Goal: Information Seeking & Learning: Learn about a topic

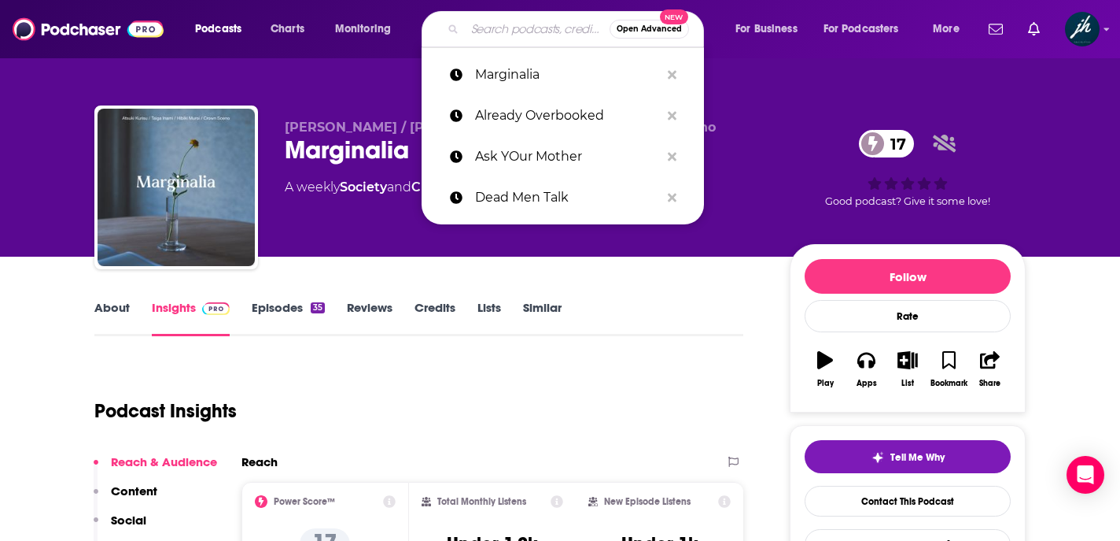
click at [529, 32] on input "Search podcasts, credits, & more..." at bounding box center [537, 29] width 145 height 25
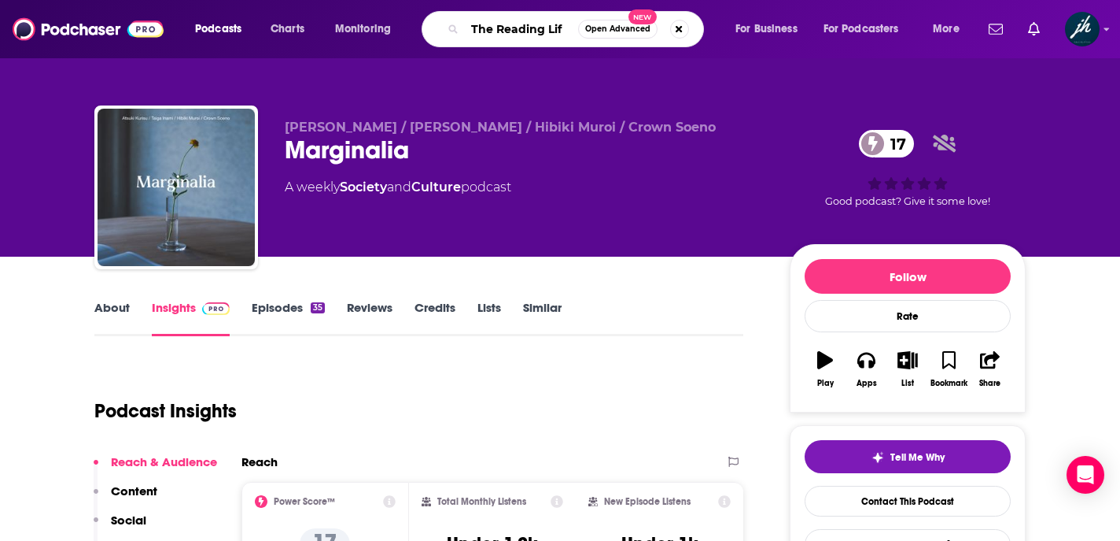
type input "The Reading Life"
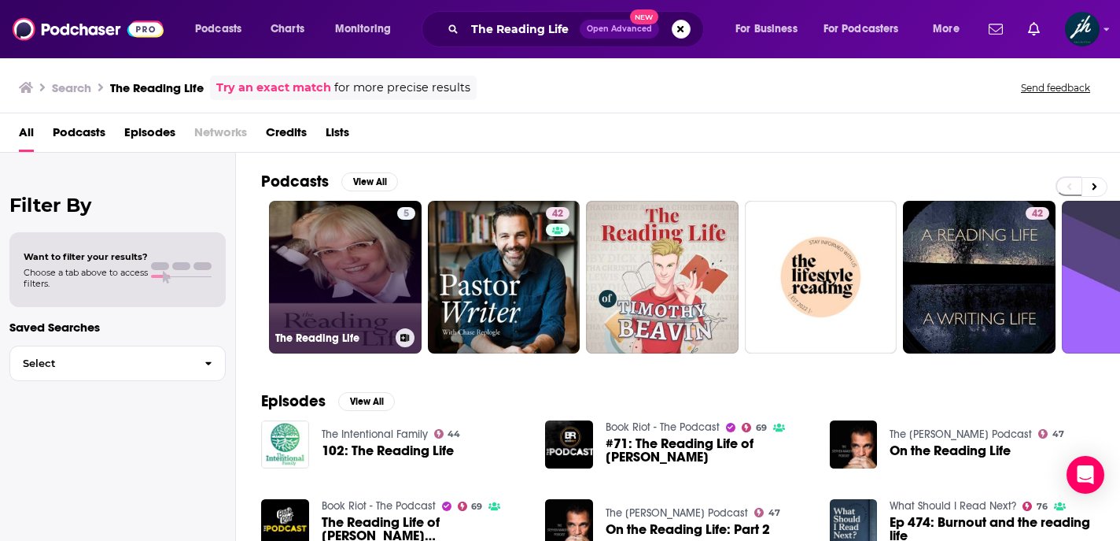
click at [319, 260] on link "5 The Reading Life" at bounding box center [345, 277] width 153 height 153
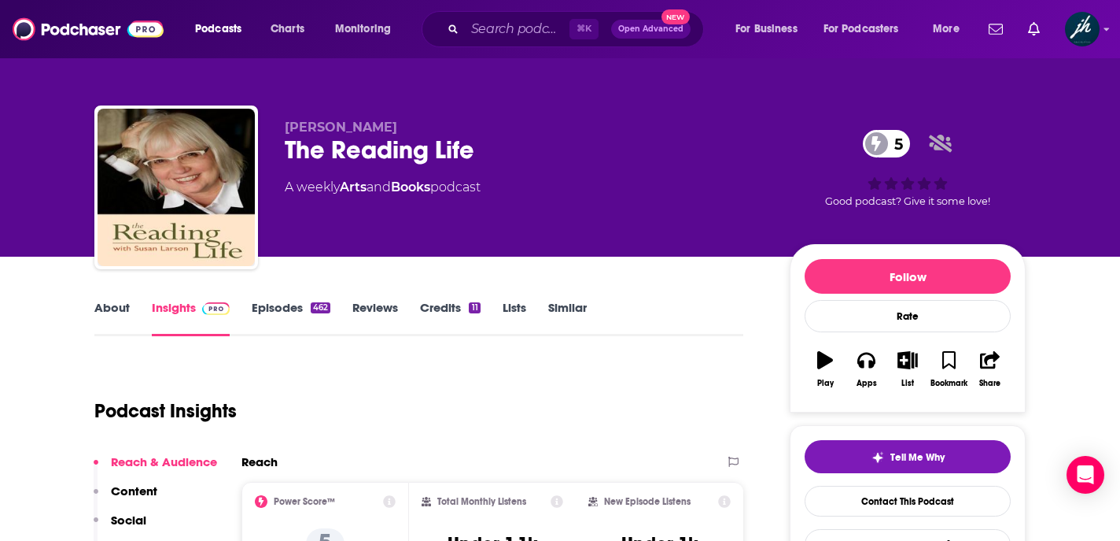
click at [113, 305] on link "About" at bounding box center [111, 318] width 35 height 36
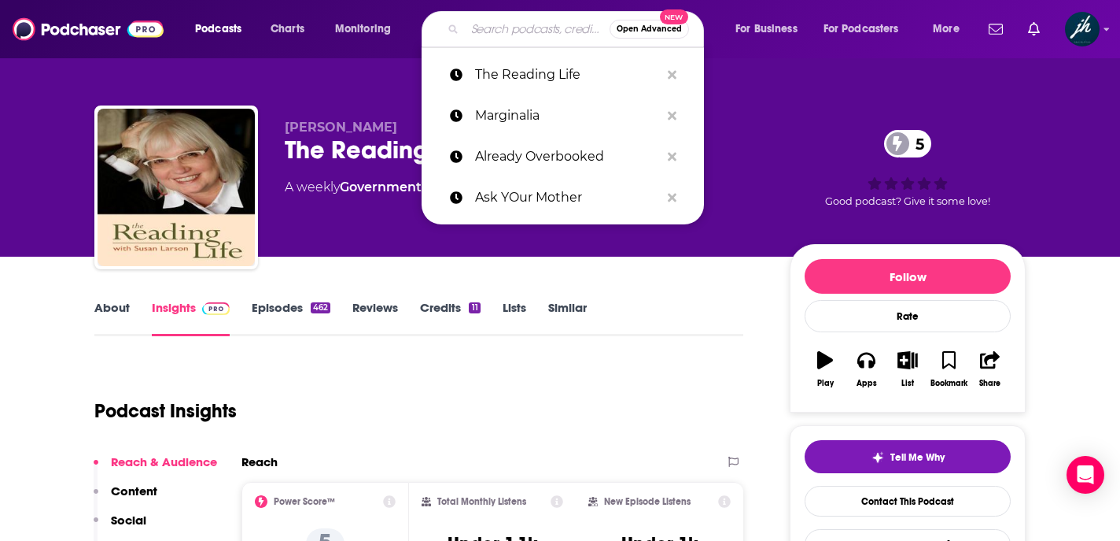
click at [516, 31] on input "Search podcasts, credits, & more..." at bounding box center [537, 29] width 145 height 25
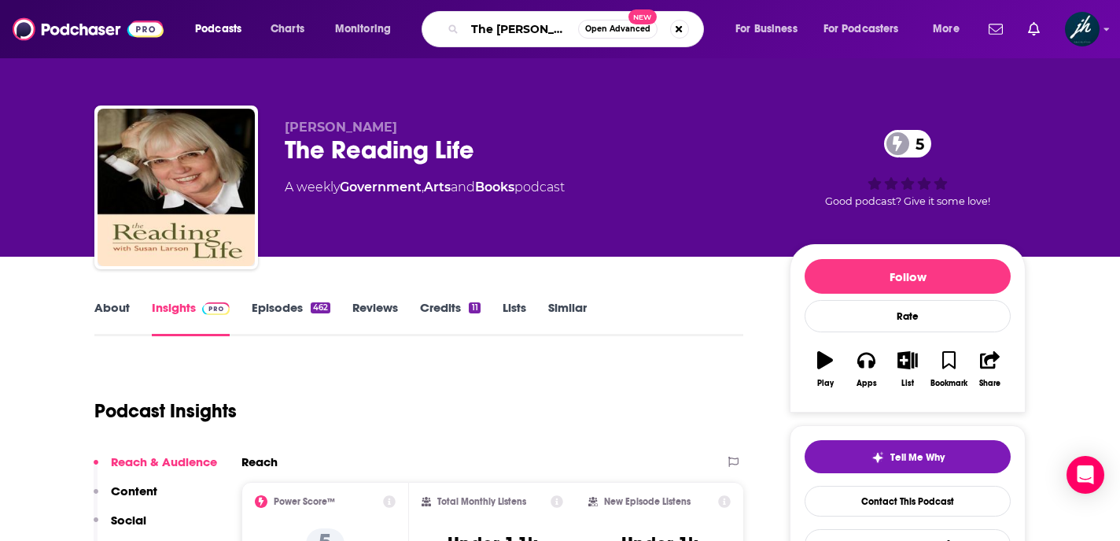
type input "The Maris Review"
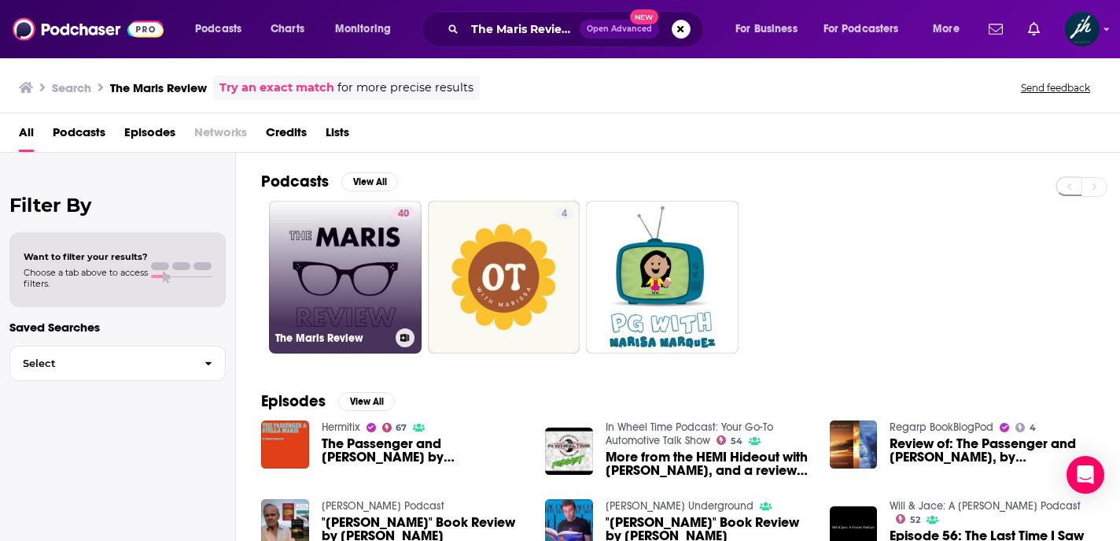
click at [321, 253] on link "40 The Maris Review" at bounding box center [345, 277] width 153 height 153
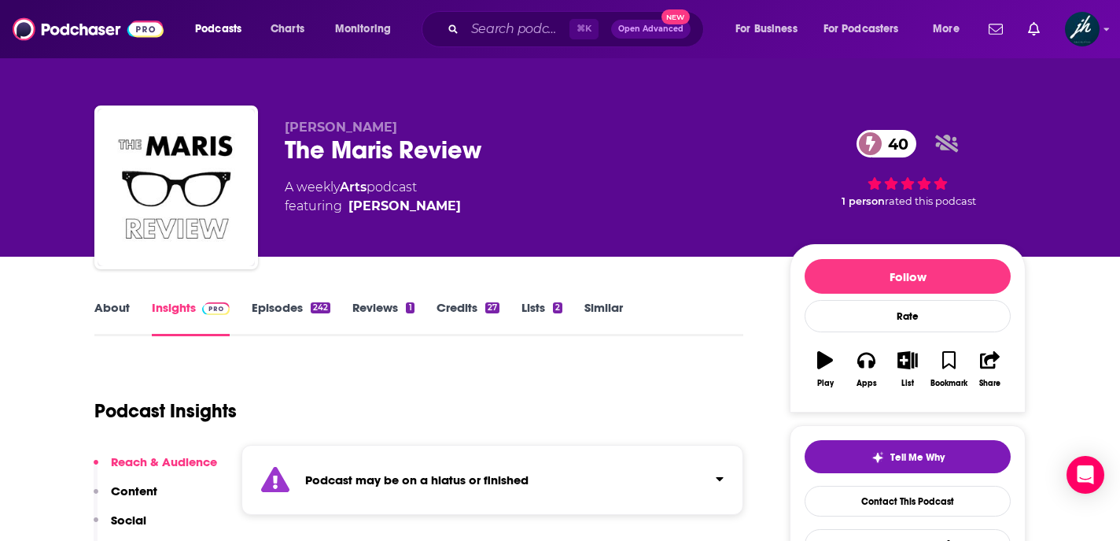
click at [110, 304] on link "About" at bounding box center [111, 318] width 35 height 36
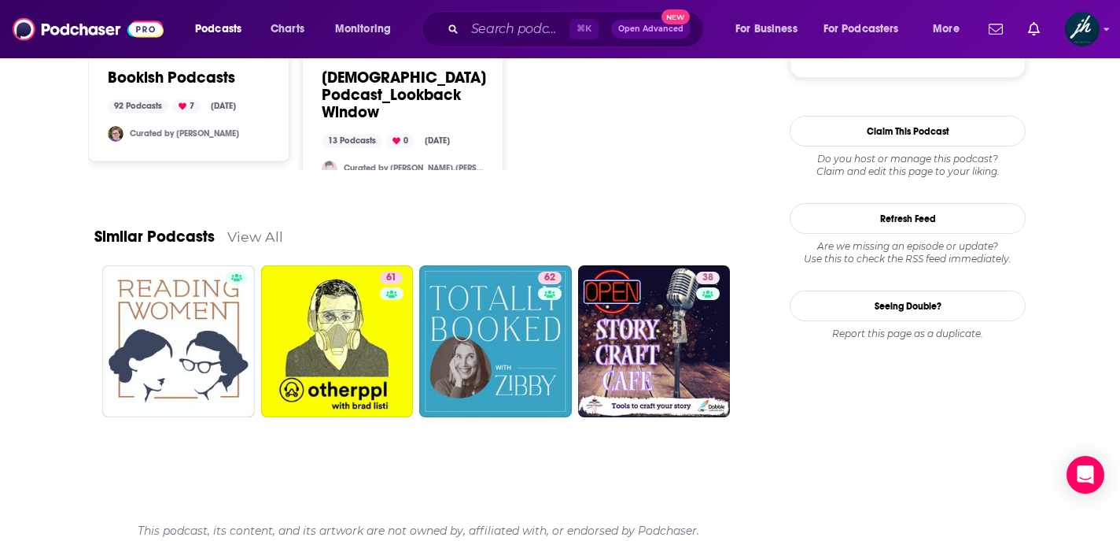
scroll to position [1636, 0]
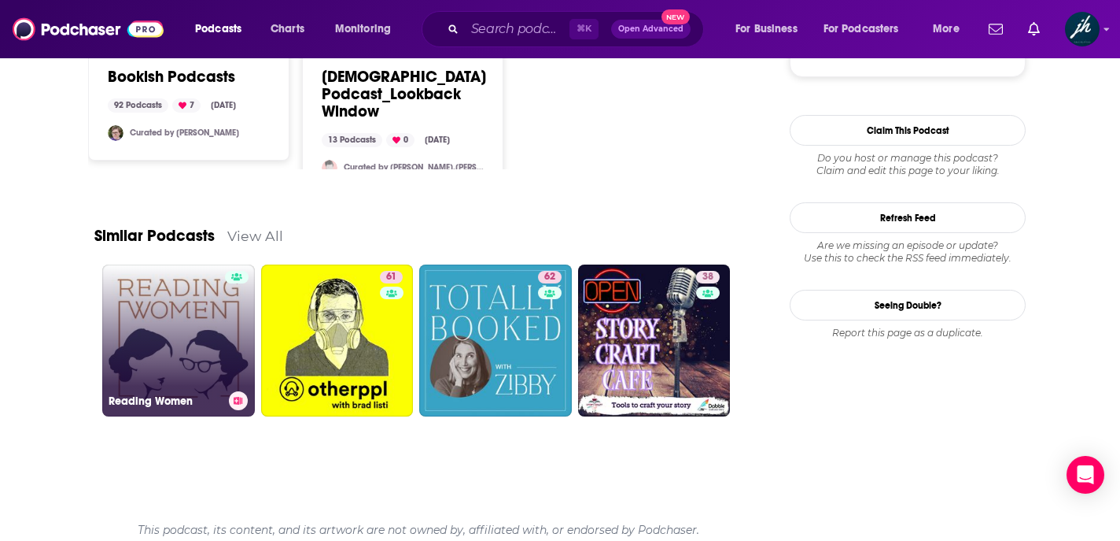
click at [161, 330] on link "Reading Women" at bounding box center [178, 340] width 153 height 153
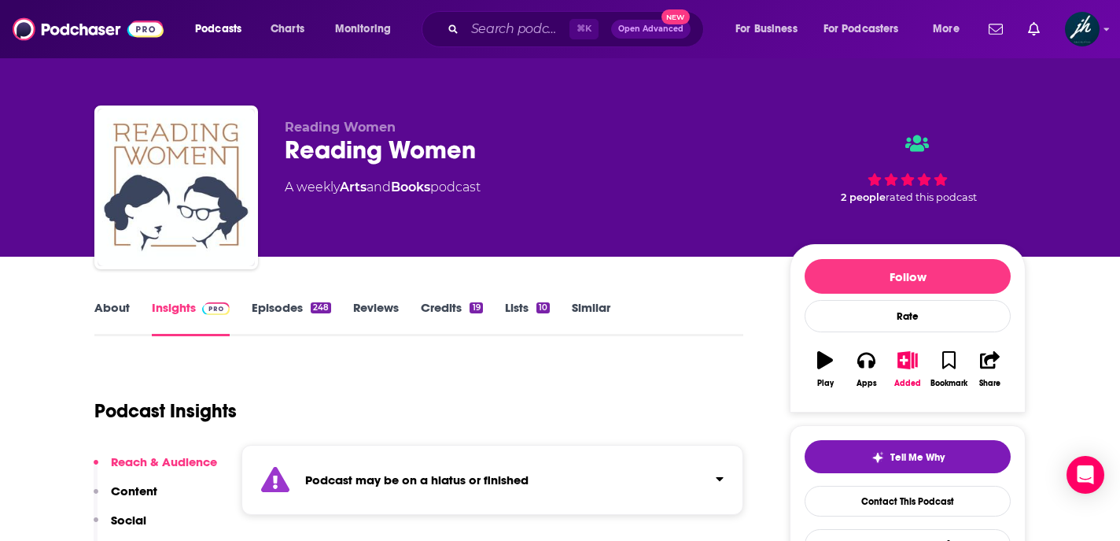
click at [105, 304] on link "About" at bounding box center [111, 318] width 35 height 36
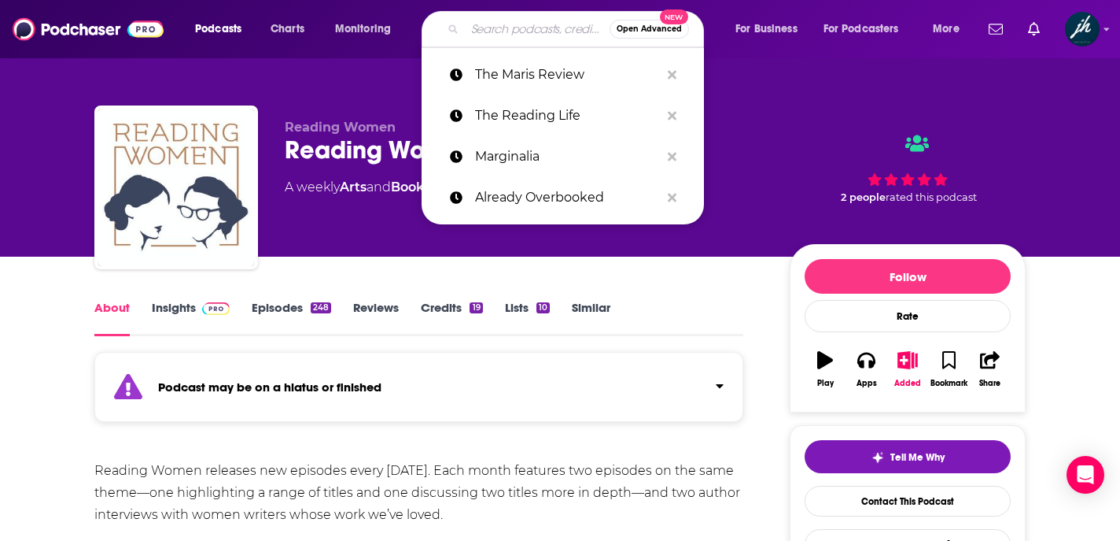
click at [501, 26] on input "Search podcasts, credits, & more..." at bounding box center [537, 29] width 145 height 25
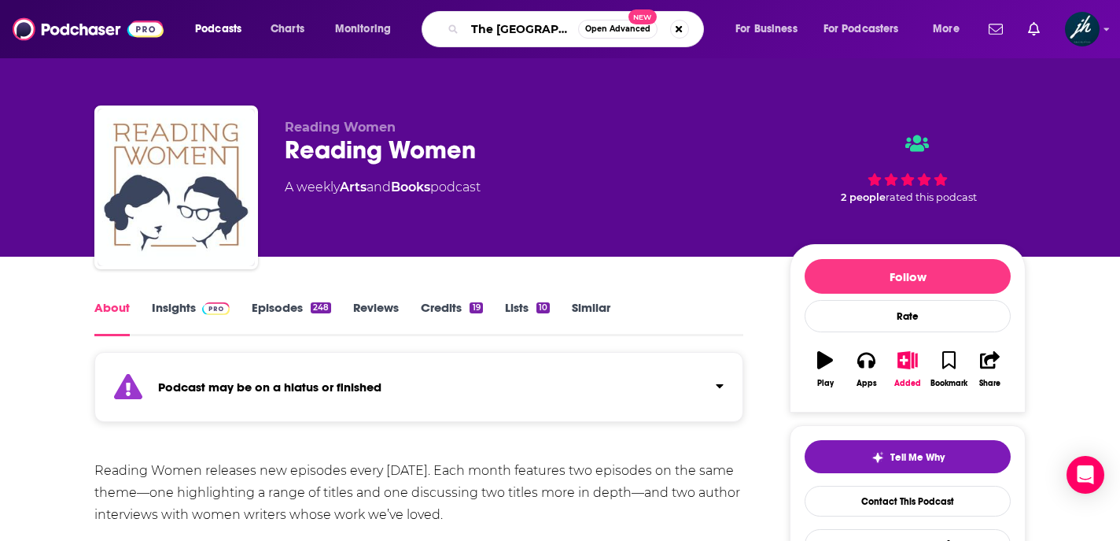
type input "The New Yorker"
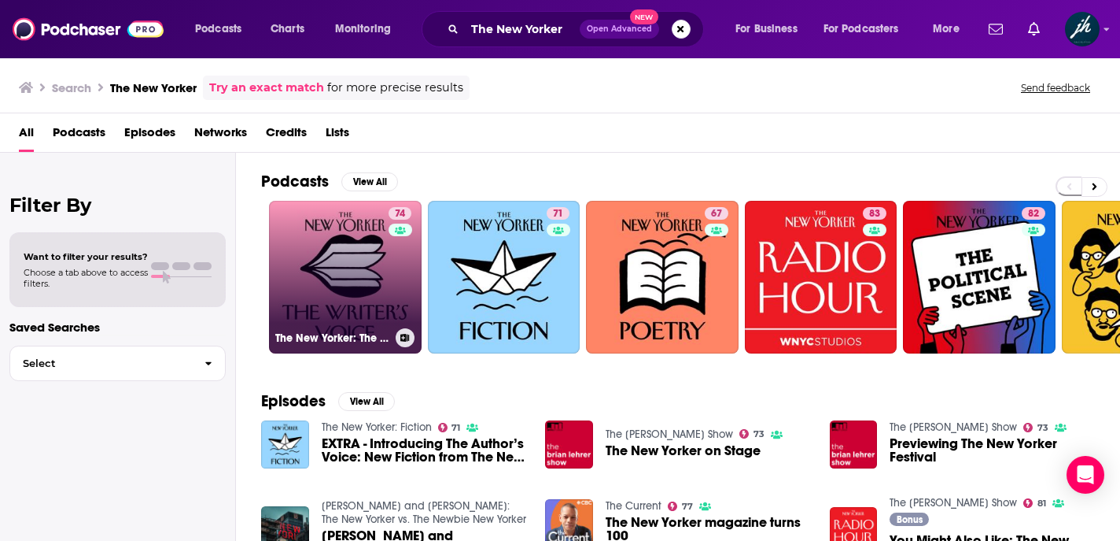
click at [340, 286] on link "74 The New Yorker: The Writer's Voice - New Fiction from The New Yorker" at bounding box center [345, 277] width 153 height 153
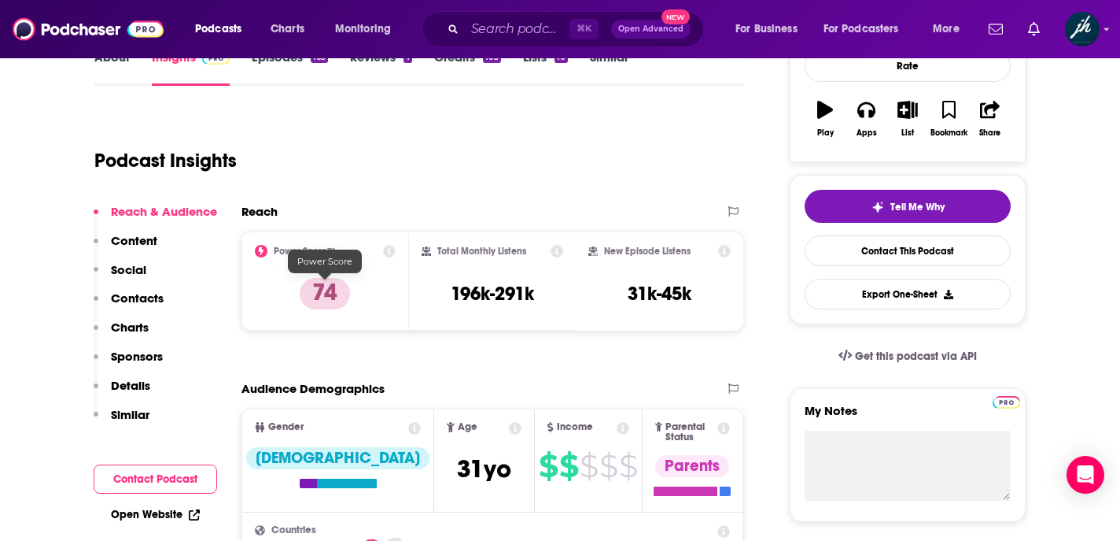
scroll to position [251, 0]
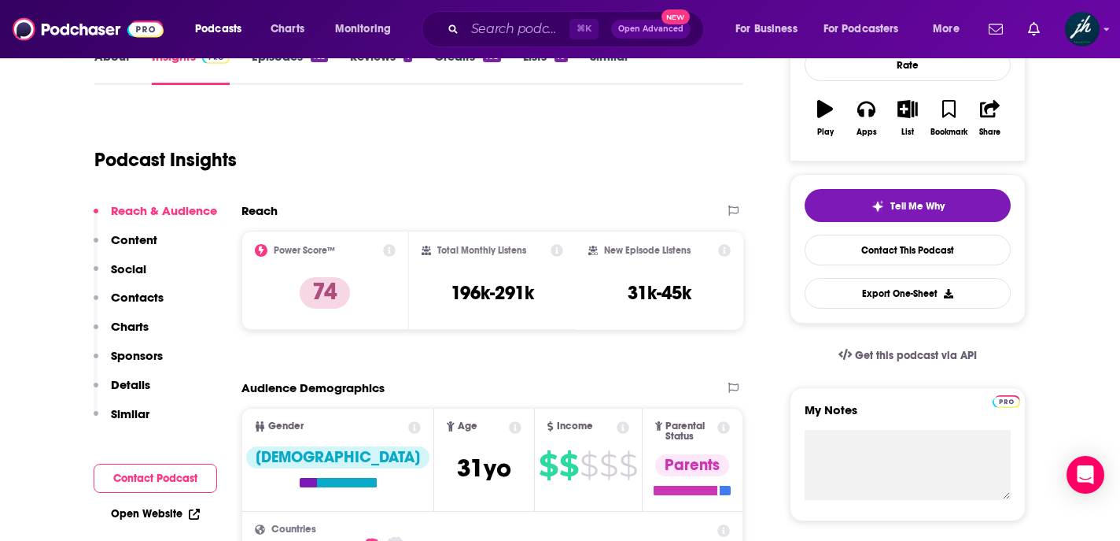
click at [172, 61] on link "Insights" at bounding box center [191, 67] width 78 height 36
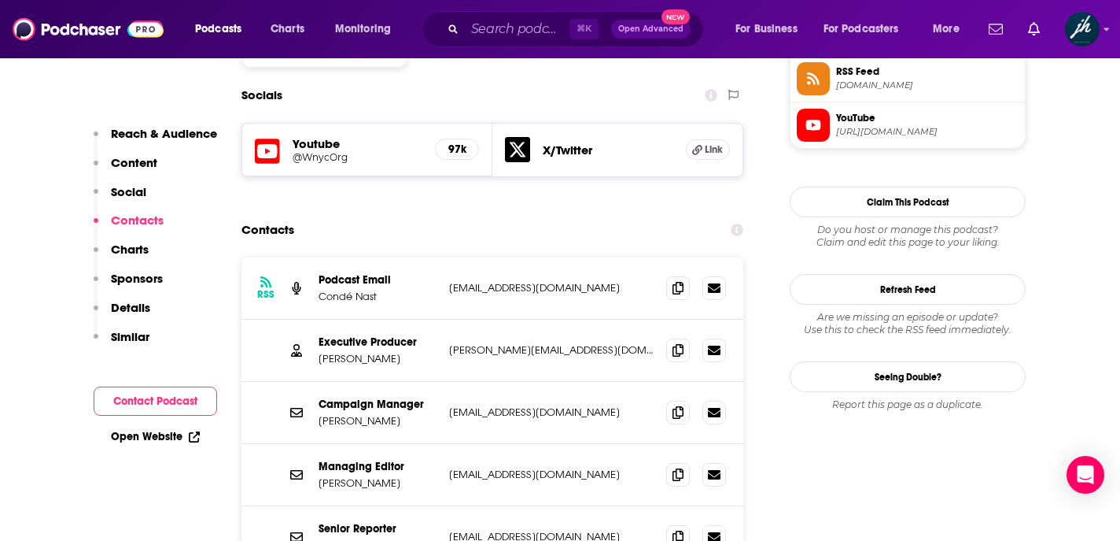
scroll to position [1328, 0]
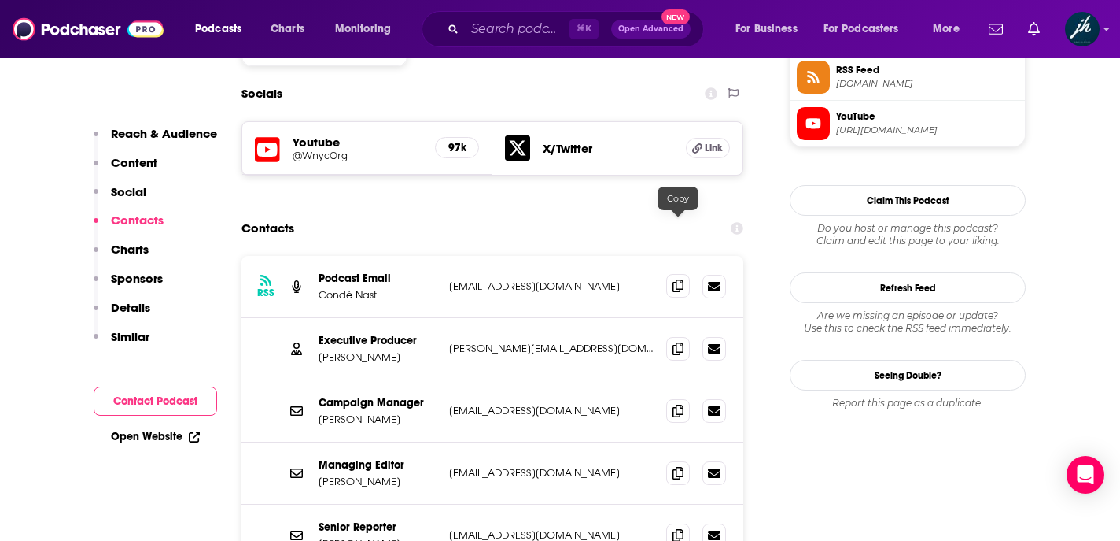
click at [676, 279] on icon at bounding box center [678, 285] width 11 height 13
click at [680, 341] on icon at bounding box center [678, 347] width 11 height 13
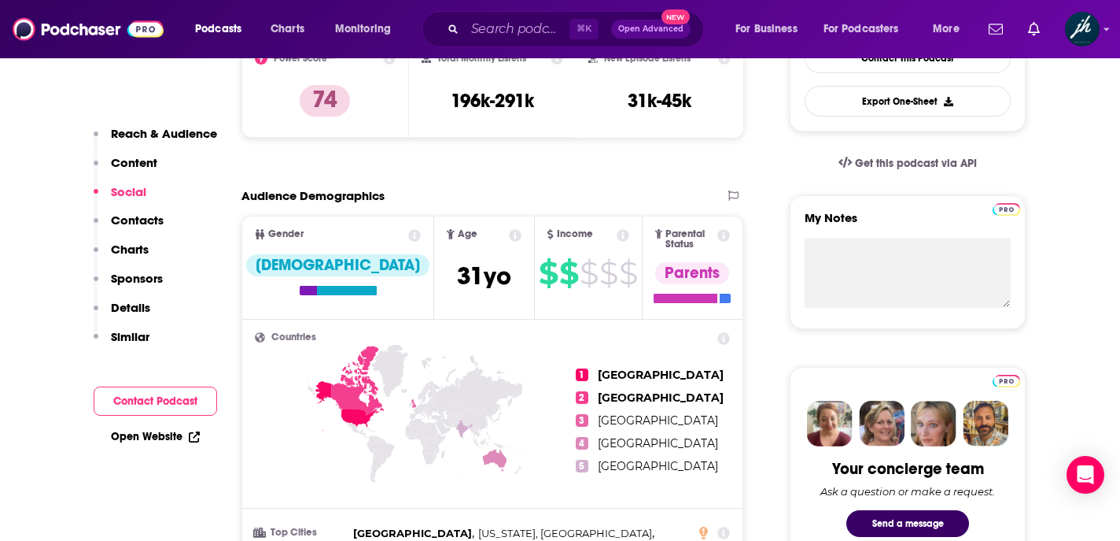
scroll to position [0, 0]
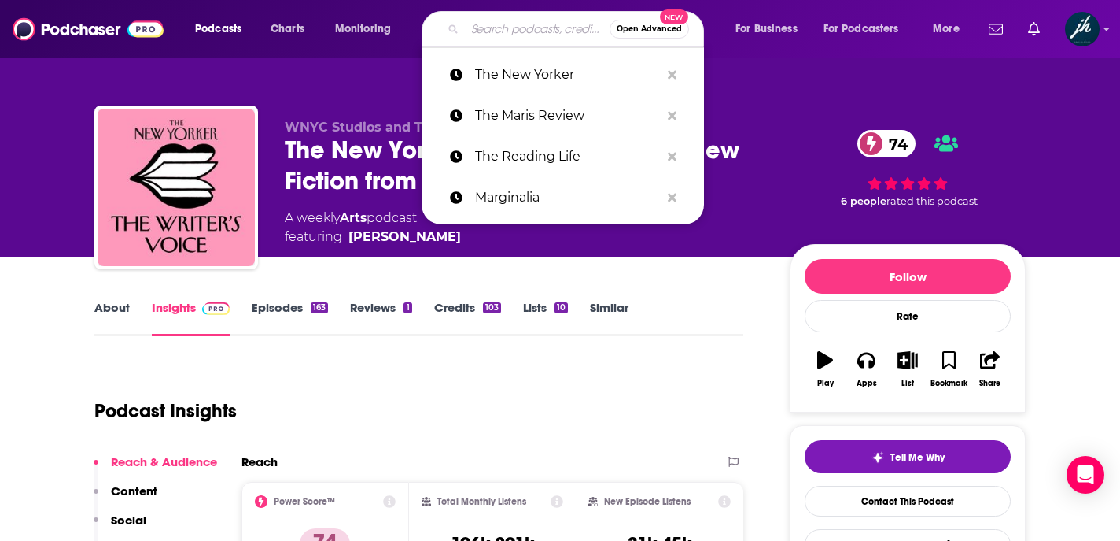
click at [473, 28] on input "Search podcasts, credits, & more..." at bounding box center [537, 29] width 145 height 25
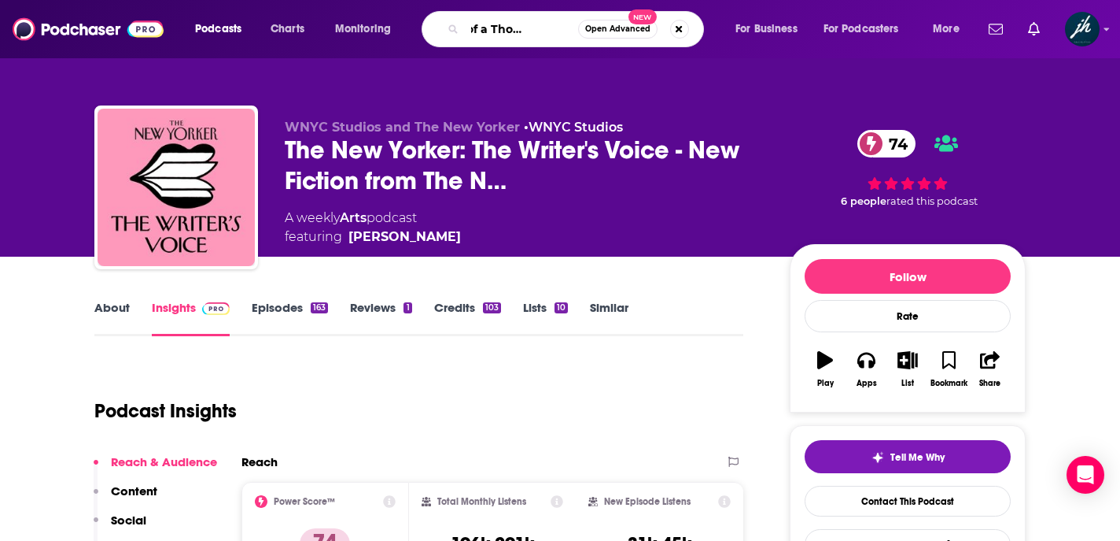
type input "Death of a Thousand Cuts"
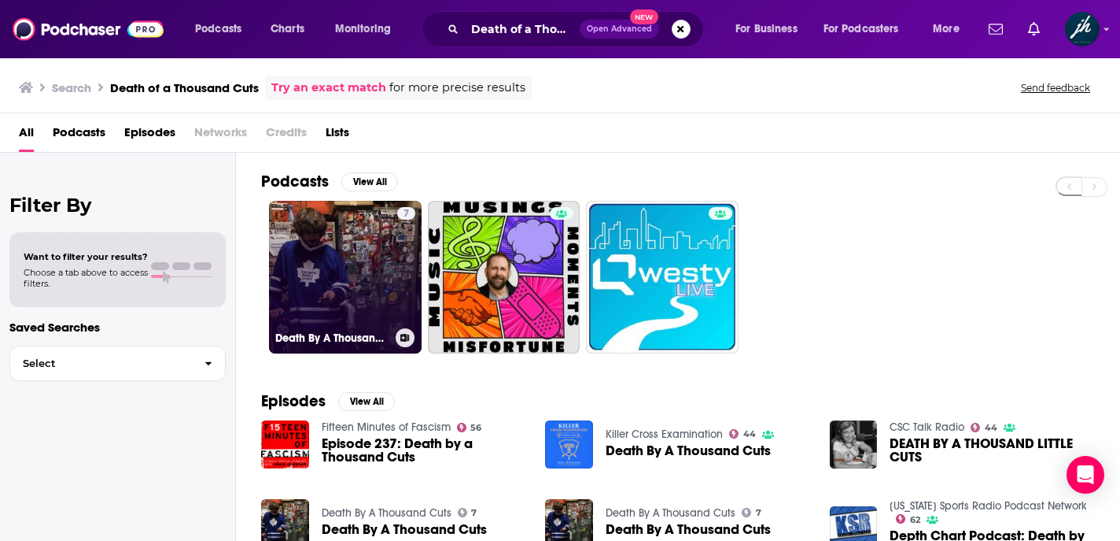
click at [373, 290] on link "7 Death By A Thousand Cuts" at bounding box center [345, 277] width 153 height 153
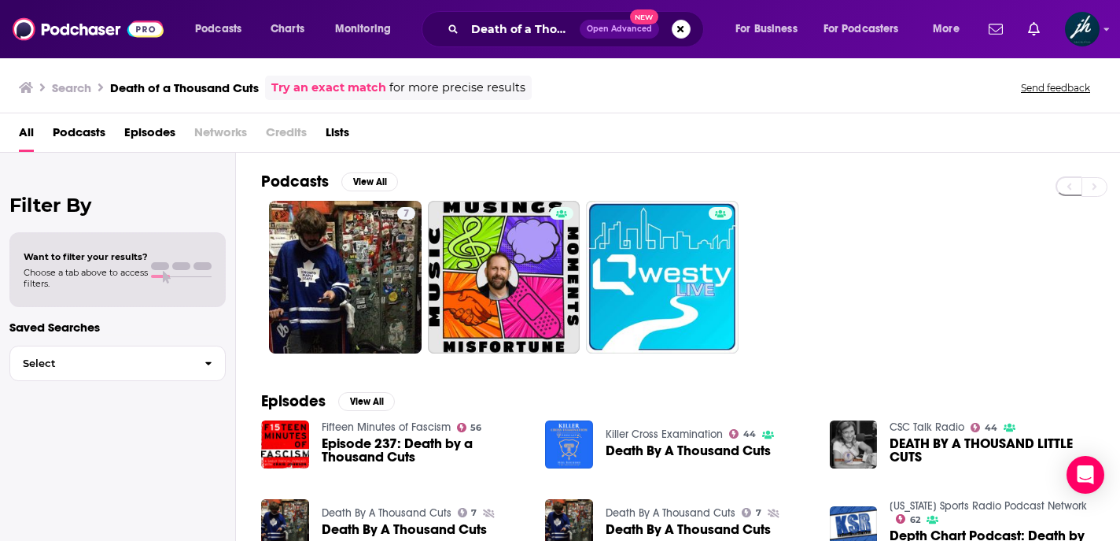
click at [662, 448] on span "Death By A Thousand Cuts" at bounding box center [688, 450] width 165 height 13
